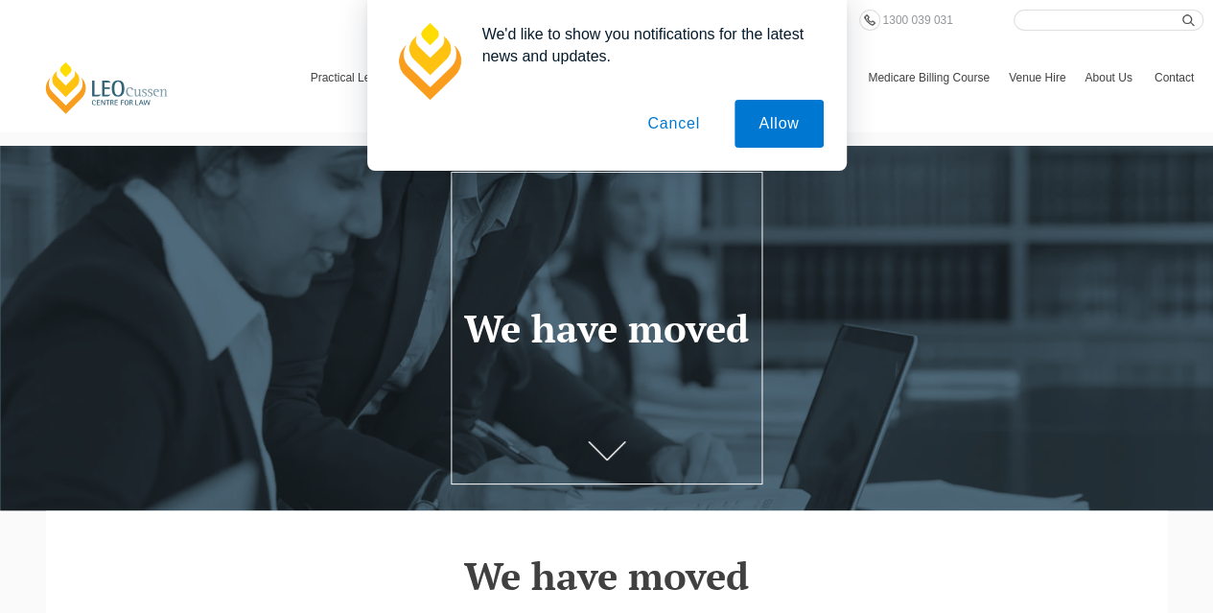
click at [788, 128] on button "Allow" at bounding box center [778, 124] width 88 height 48
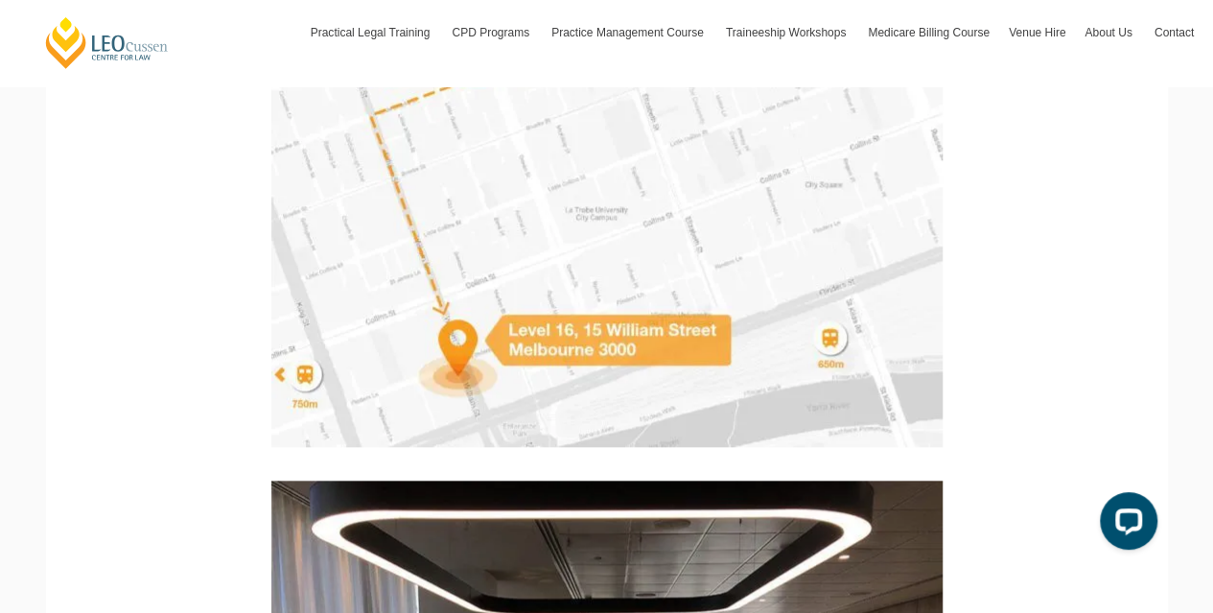
scroll to position [671, 0]
